Goal: Task Accomplishment & Management: Manage account settings

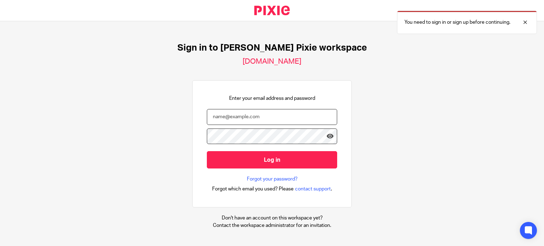
type input "michelle@ellacottmorris.co.uk"
click at [262, 120] on input "michelle@ellacottmorris.co.uk" at bounding box center [272, 117] width 130 height 16
click at [377, 124] on div "Sign in to Ellacott Morris's Pixie workspace ellacottmorris.usepixie.net Enter …" at bounding box center [272, 133] width 544 height 225
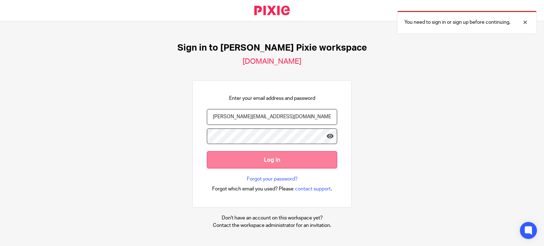
click at [249, 159] on input "Log in" at bounding box center [272, 159] width 130 height 17
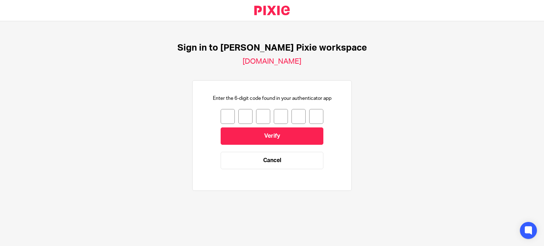
click at [222, 113] on input "number" at bounding box center [228, 116] width 14 height 15
type input "2"
type input "1"
type input "8"
type input "1"
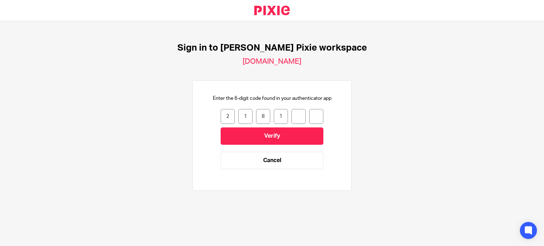
type input "4"
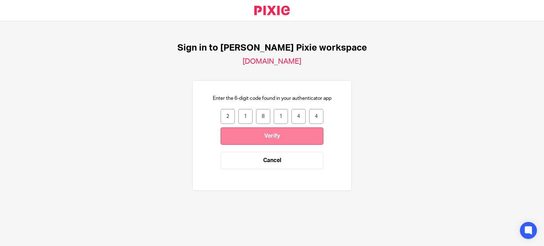
click at [258, 132] on input "Verify" at bounding box center [272, 136] width 103 height 17
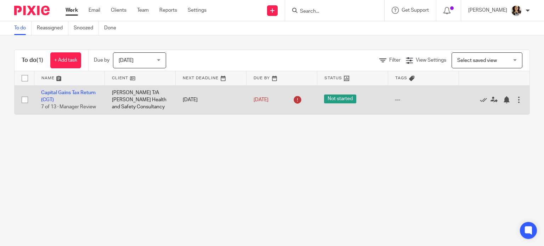
click at [61, 96] on td "Capital Gains Tax Return (CGT) 7 of 13 · Manager Review" at bounding box center [69, 99] width 71 height 29
click at [60, 100] on link "Capital Gains Tax Return (CGT)" at bounding box center [68, 96] width 55 height 12
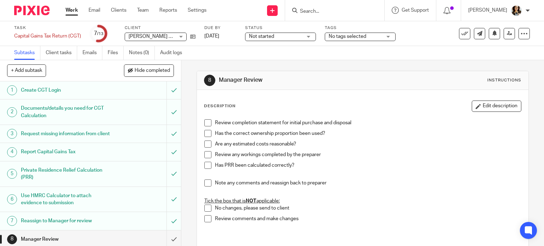
click at [205, 124] on span at bounding box center [207, 122] width 7 height 7
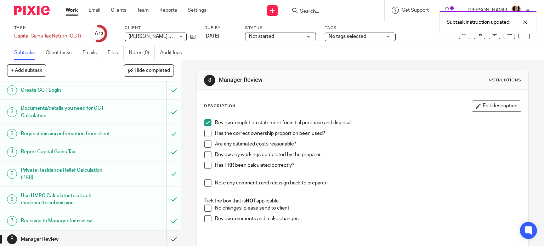
click at [205, 132] on span at bounding box center [207, 133] width 7 height 7
click at [206, 143] on span at bounding box center [207, 144] width 7 height 7
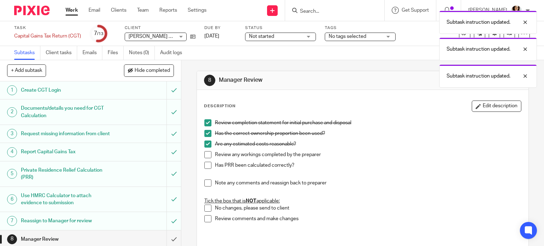
click at [206, 155] on span at bounding box center [207, 154] width 7 height 7
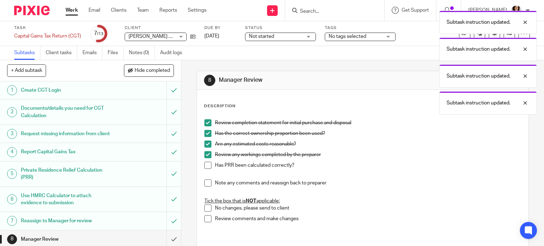
click at [206, 165] on span at bounding box center [207, 165] width 7 height 7
click at [205, 182] on span at bounding box center [207, 183] width 7 height 7
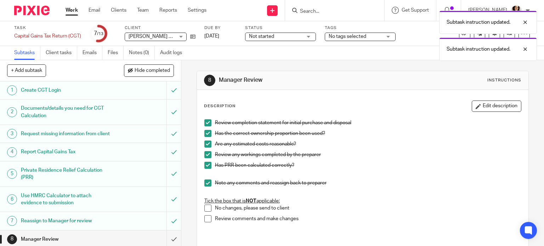
click at [205, 214] on li "No changes, please send to client" at bounding box center [362, 210] width 317 height 11
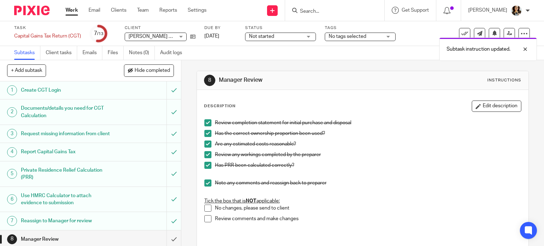
click at [205, 219] on span at bounding box center [207, 218] width 7 height 7
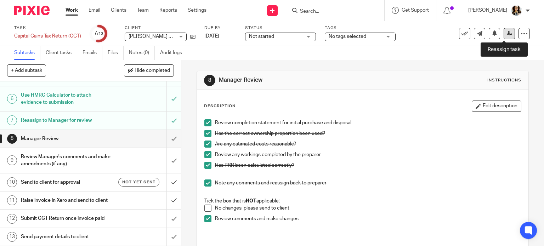
click at [507, 33] on icon at bounding box center [509, 33] width 5 height 5
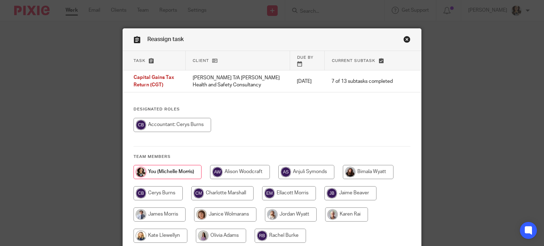
click at [156, 188] on input "radio" at bounding box center [158, 193] width 49 height 14
radio input "true"
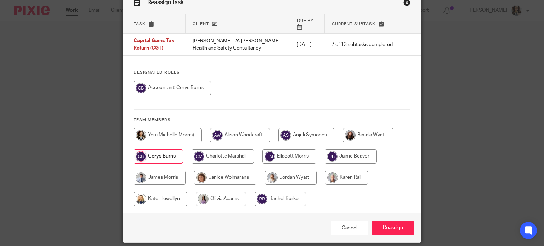
scroll to position [56, 0]
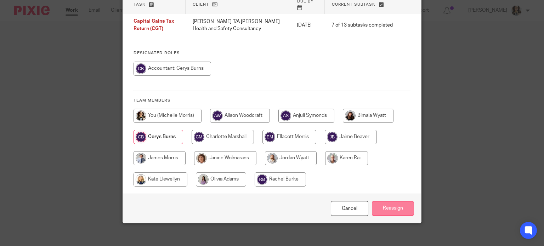
click at [386, 201] on input "Reassign" at bounding box center [393, 208] width 42 height 15
